Goal: Information Seeking & Learning: Learn about a topic

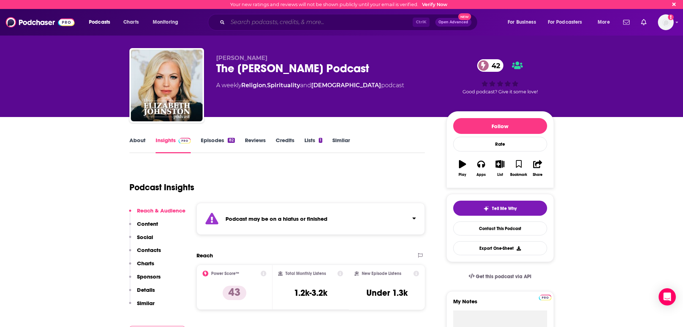
click at [283, 24] on input "Search podcasts, credits, & more..." at bounding box center [320, 22] width 185 height 11
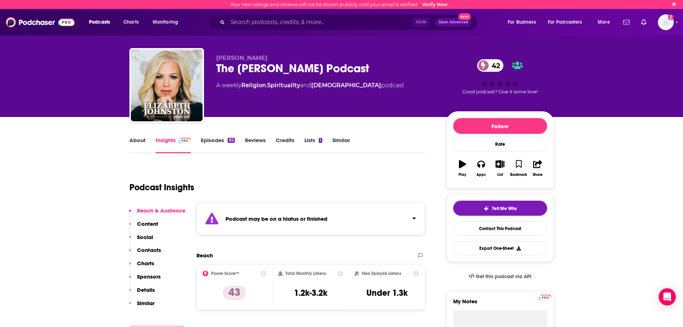
click at [134, 142] on link "About" at bounding box center [137, 145] width 16 height 17
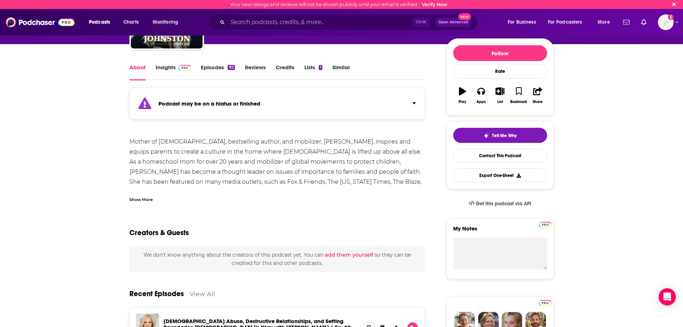
scroll to position [72, 0]
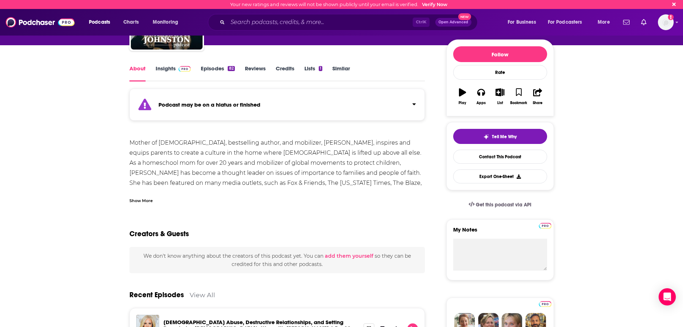
click at [173, 70] on link "Insights" at bounding box center [174, 73] width 36 height 17
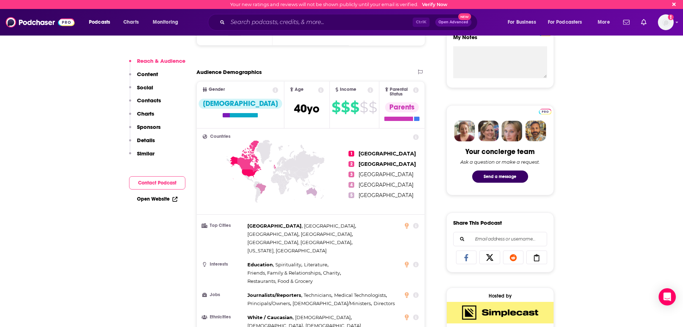
scroll to position [287, 0]
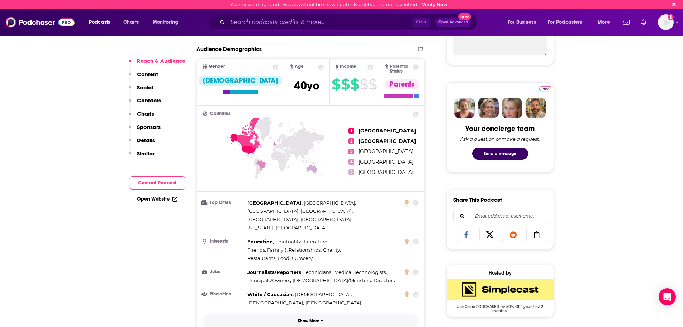
click at [308, 314] on button "Show More" at bounding box center [311, 320] width 217 height 13
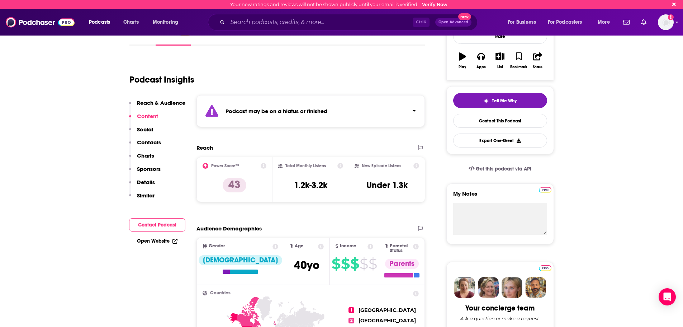
scroll to position [0, 0]
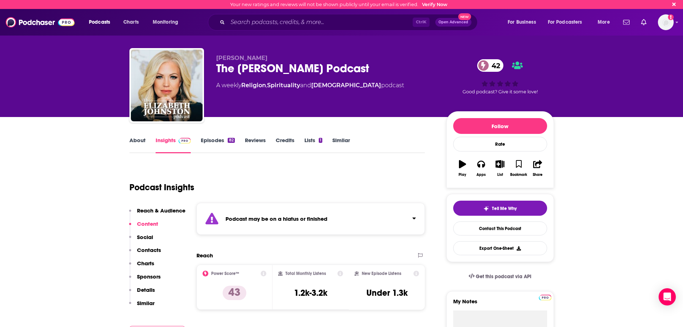
click at [218, 143] on link "Episodes 82" at bounding box center [218, 145] width 34 height 17
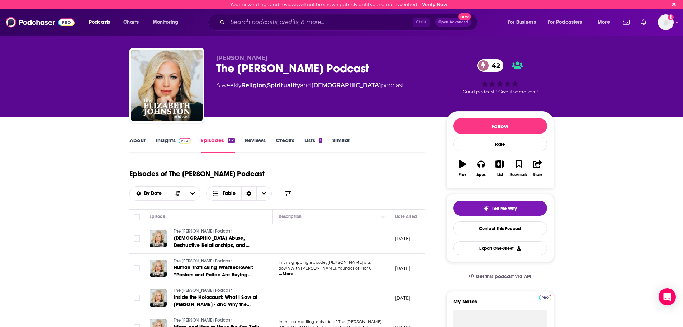
click at [163, 142] on link "Insights" at bounding box center [174, 145] width 36 height 17
